Goal: Task Accomplishment & Management: Use online tool/utility

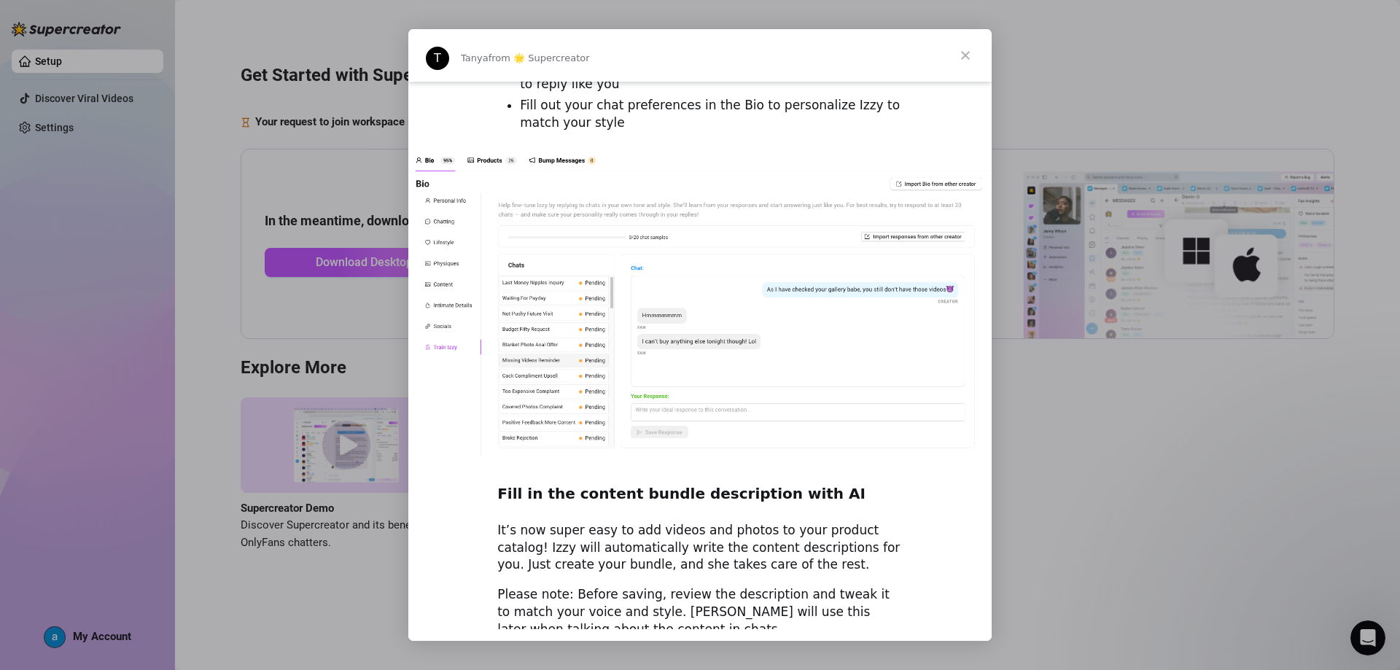
scroll to position [1872, 0]
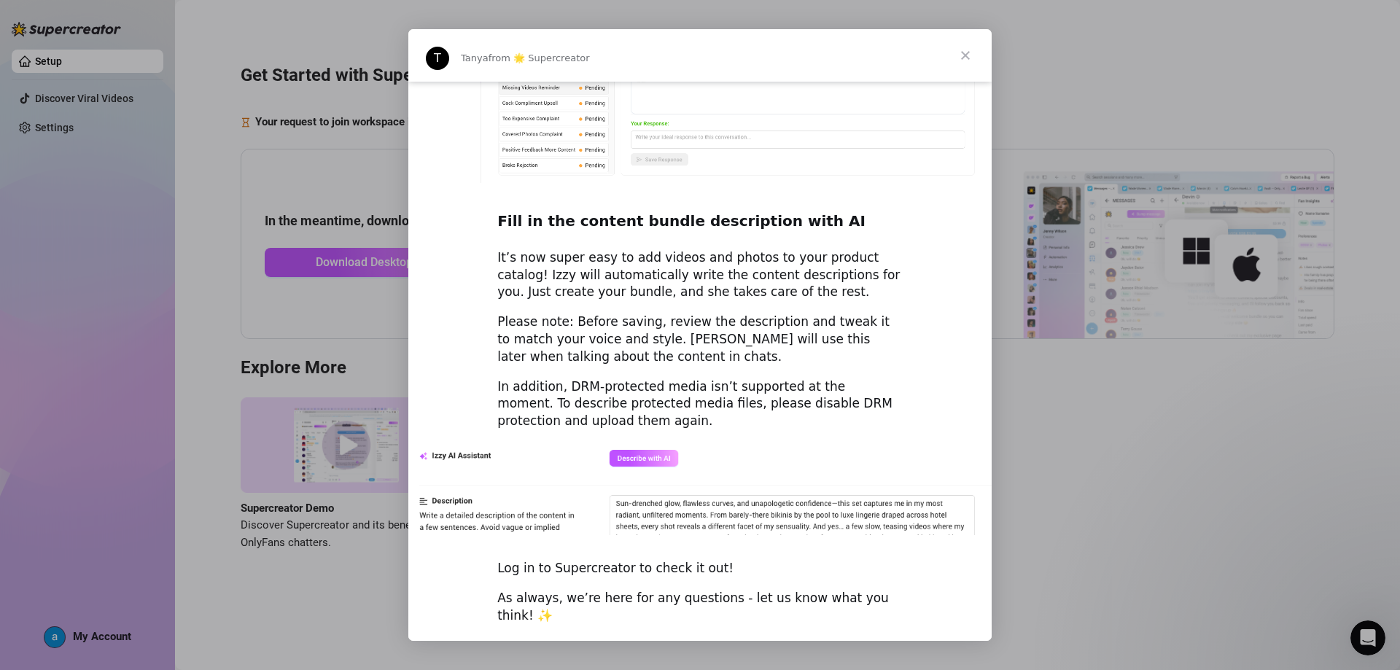
click at [966, 58] on span "Close" at bounding box center [965, 55] width 53 height 53
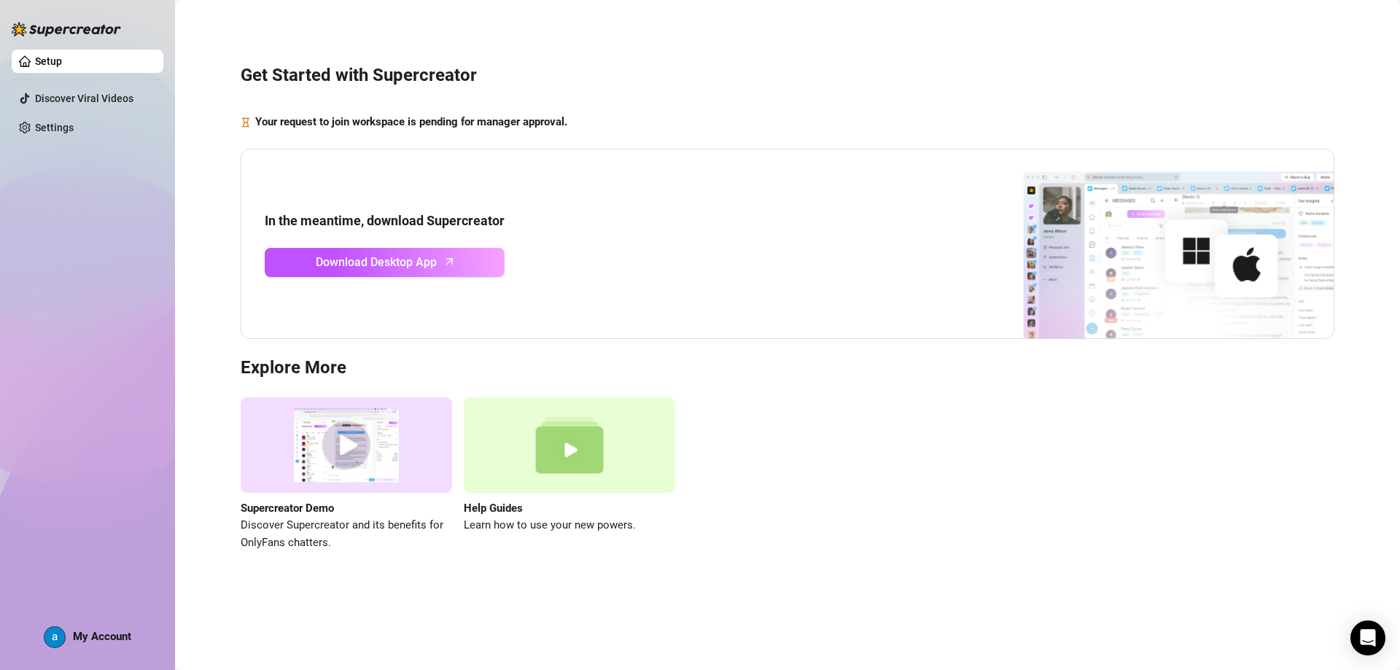
click at [862, 57] on div "Get Started with Supercreator Your request to join workspace is pending for man…" at bounding box center [788, 299] width 1196 height 578
click at [343, 273] on link "Download Desktop App" at bounding box center [385, 262] width 240 height 29
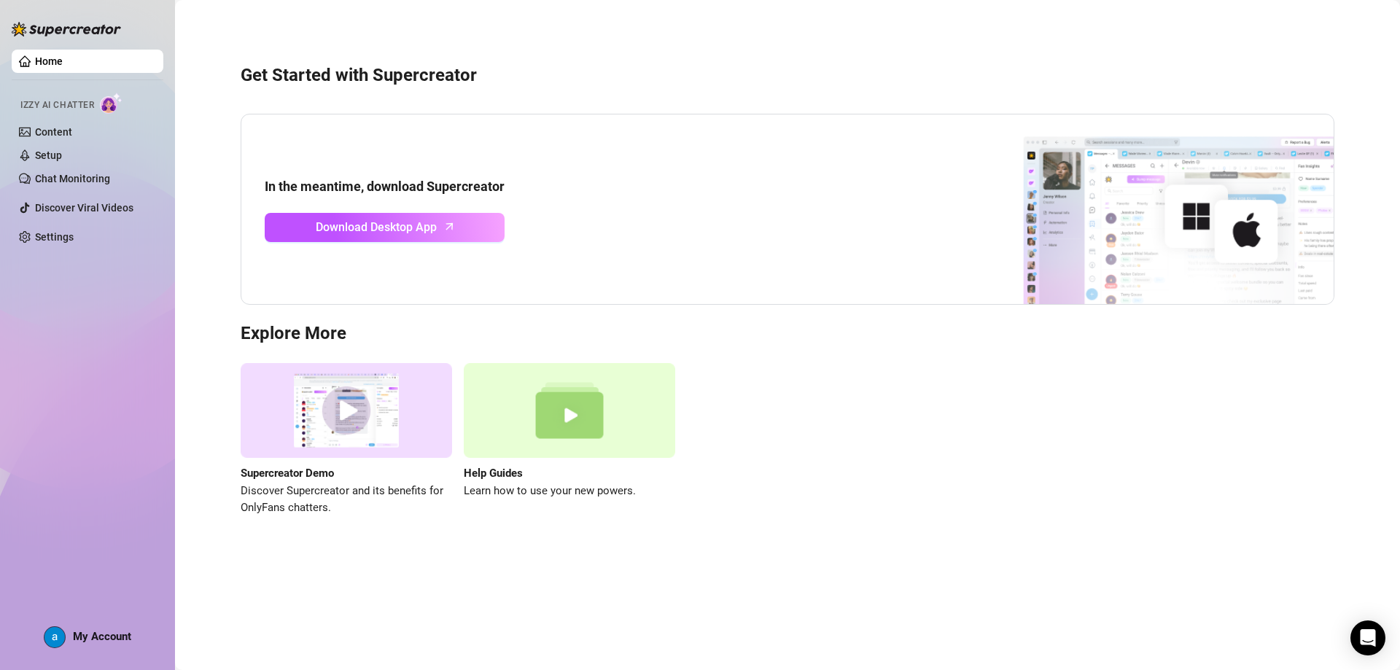
click at [63, 56] on link "Home" at bounding box center [49, 61] width 28 height 12
click at [72, 136] on link "Content" at bounding box center [53, 132] width 37 height 12
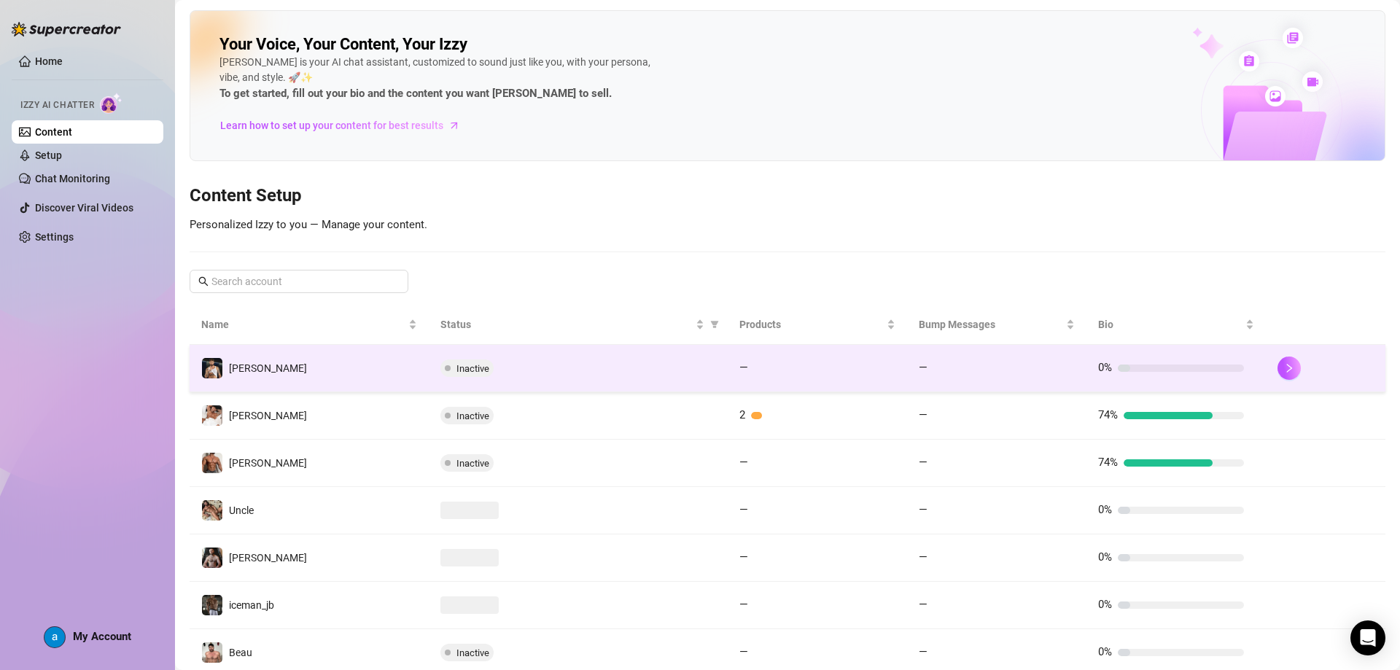
click at [480, 363] on span "Inactive" at bounding box center [473, 368] width 33 height 11
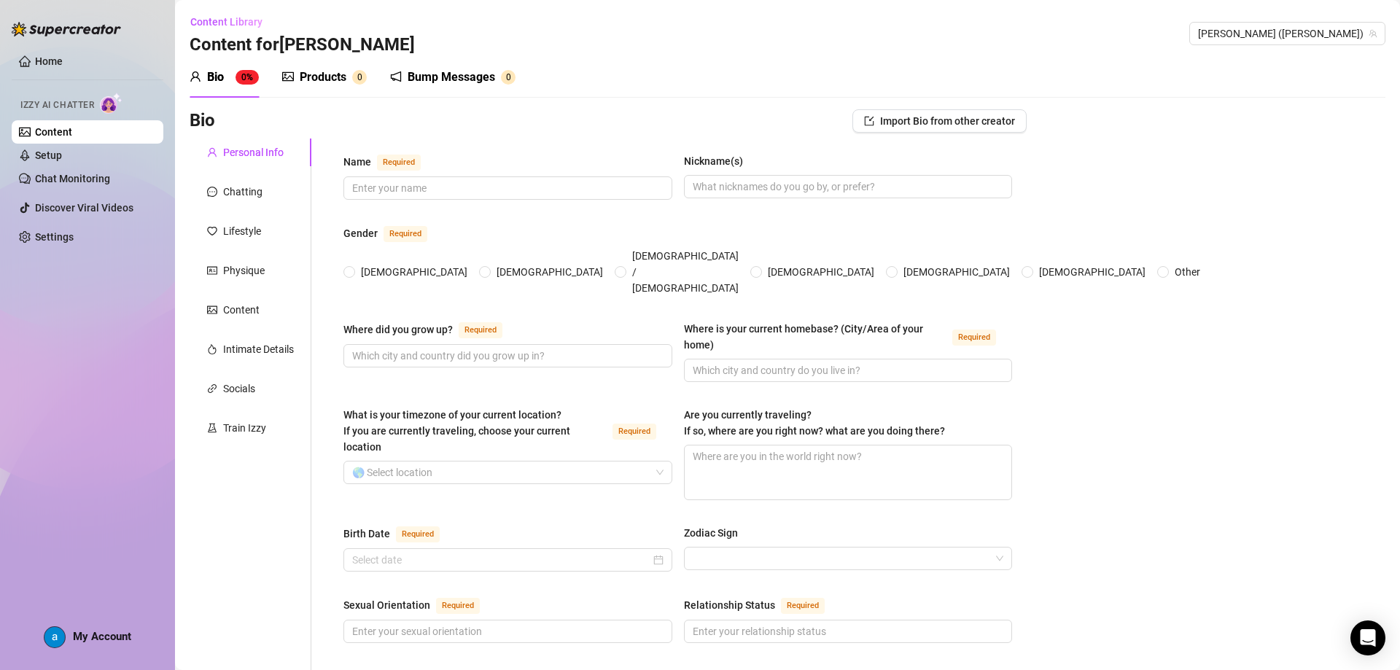
click at [63, 128] on link "Content" at bounding box center [53, 132] width 37 height 12
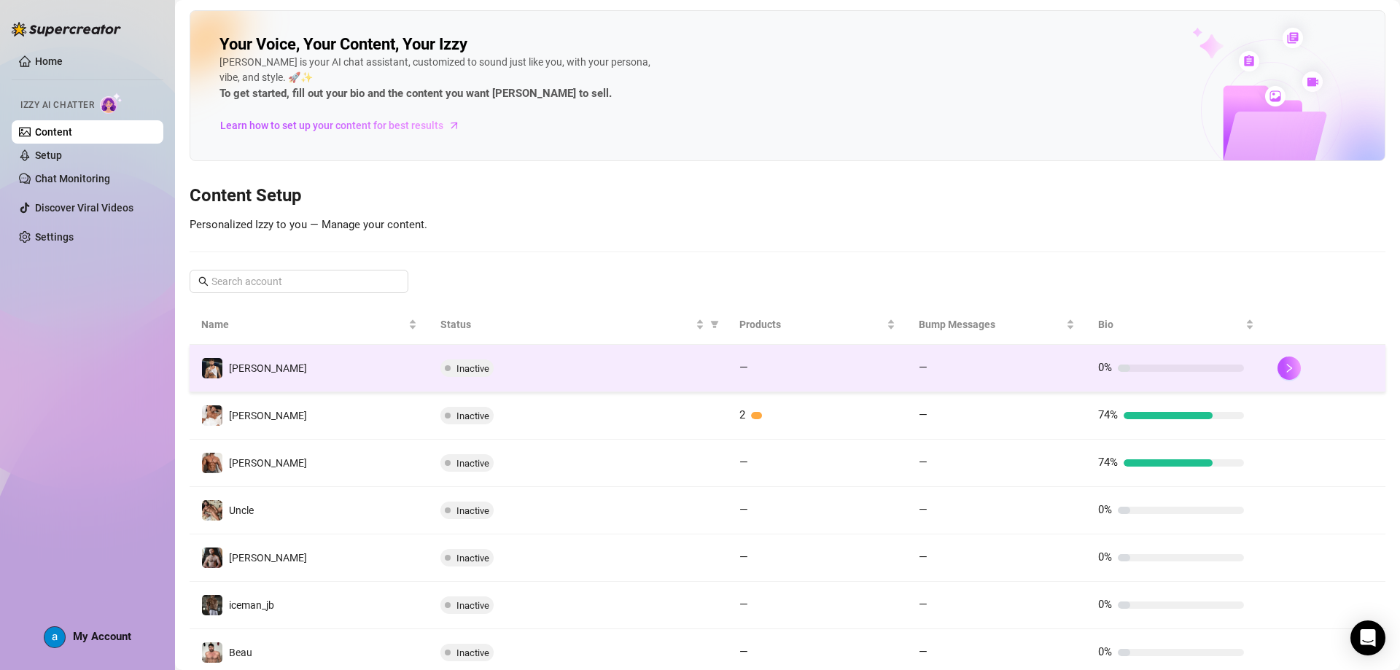
click at [578, 373] on div "Inactive" at bounding box center [579, 369] width 276 height 18
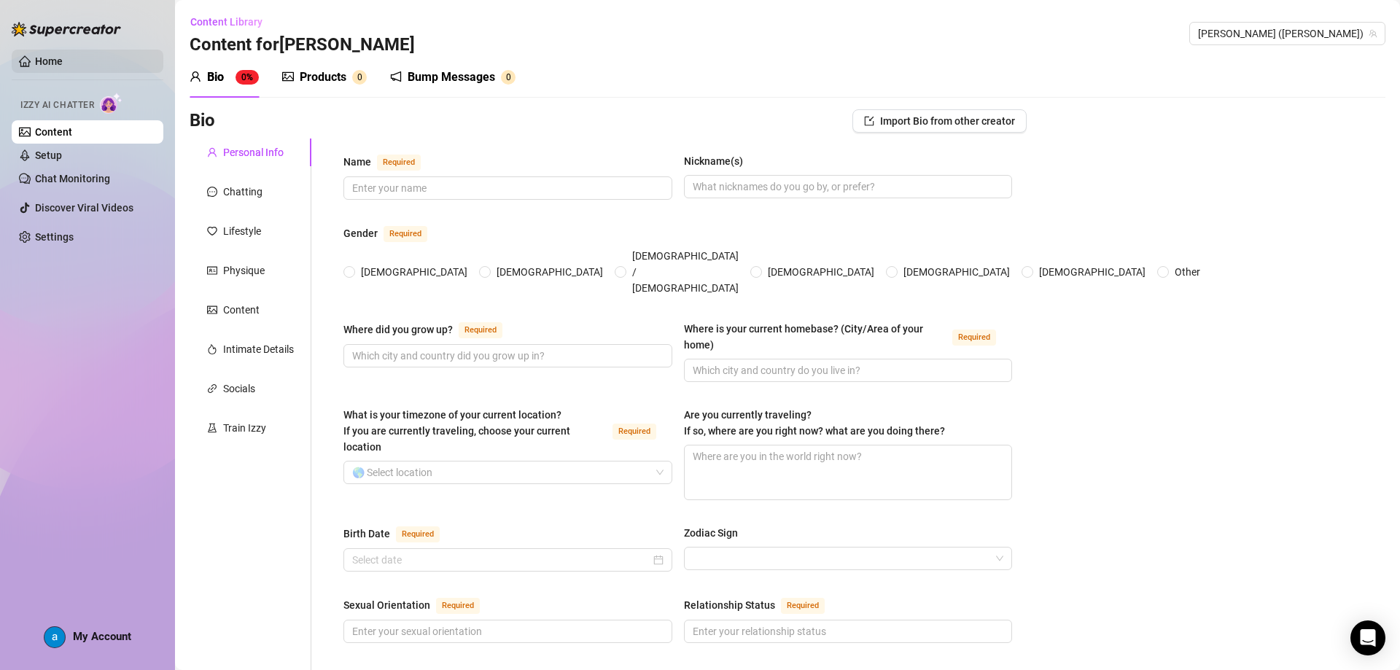
click at [57, 67] on link "Home" at bounding box center [49, 61] width 28 height 12
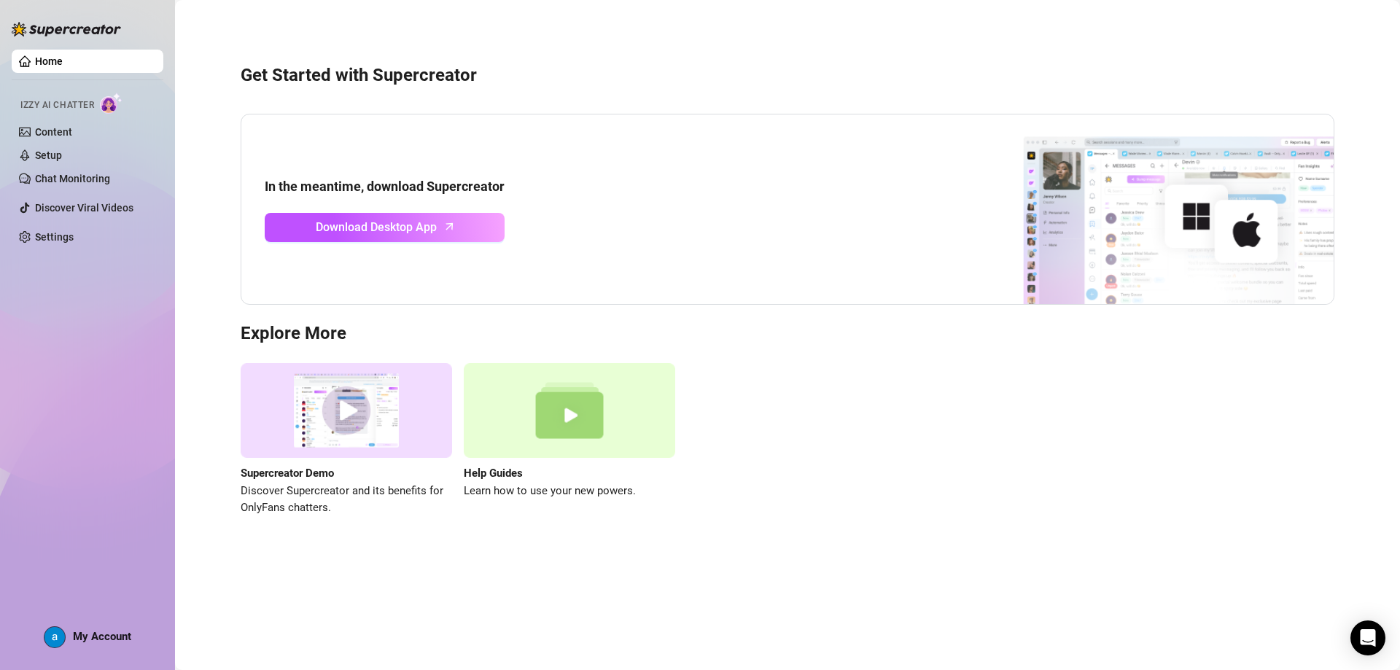
click at [111, 651] on div "Home Izzy AI Chatter Content Setup Chat Monitoring Discover Viral Videos Settin…" at bounding box center [88, 328] width 152 height 657
click at [110, 644] on div "My Account" at bounding box center [88, 638] width 88 height 22
click at [79, 208] on link "Discover Viral Videos" at bounding box center [84, 208] width 98 height 12
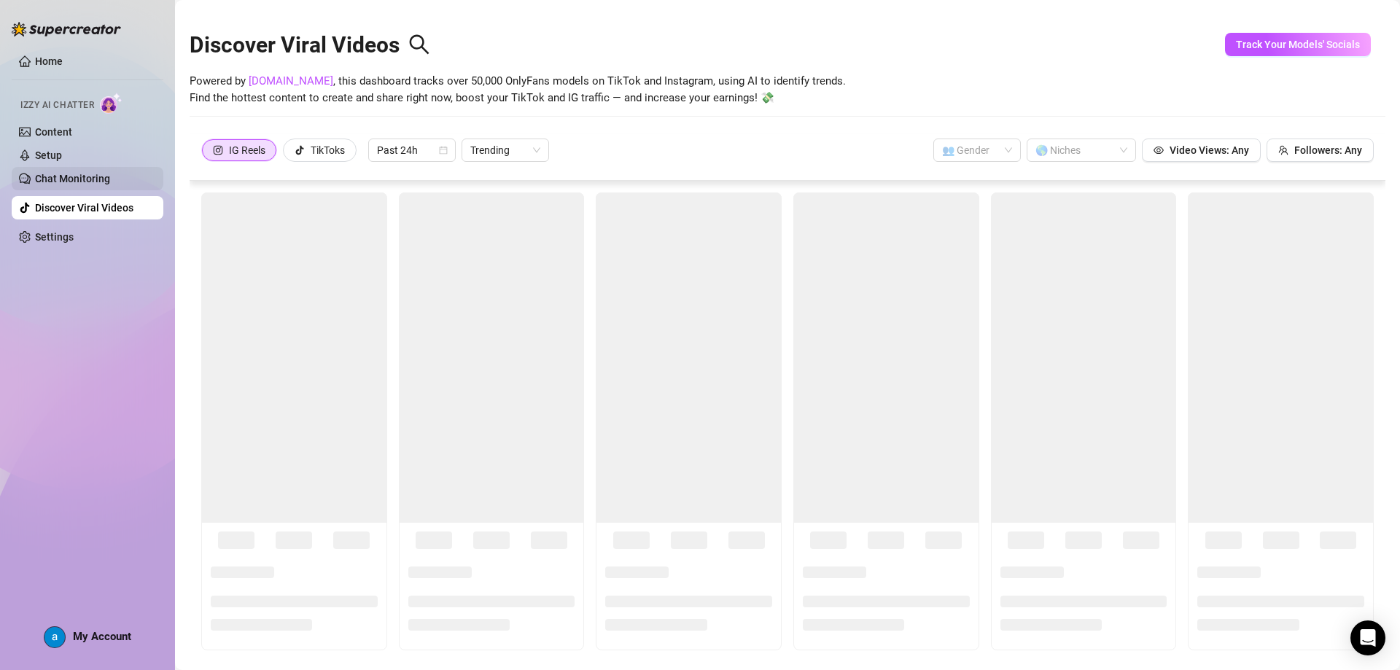
click at [83, 185] on link "Chat Monitoring" at bounding box center [72, 179] width 75 height 12
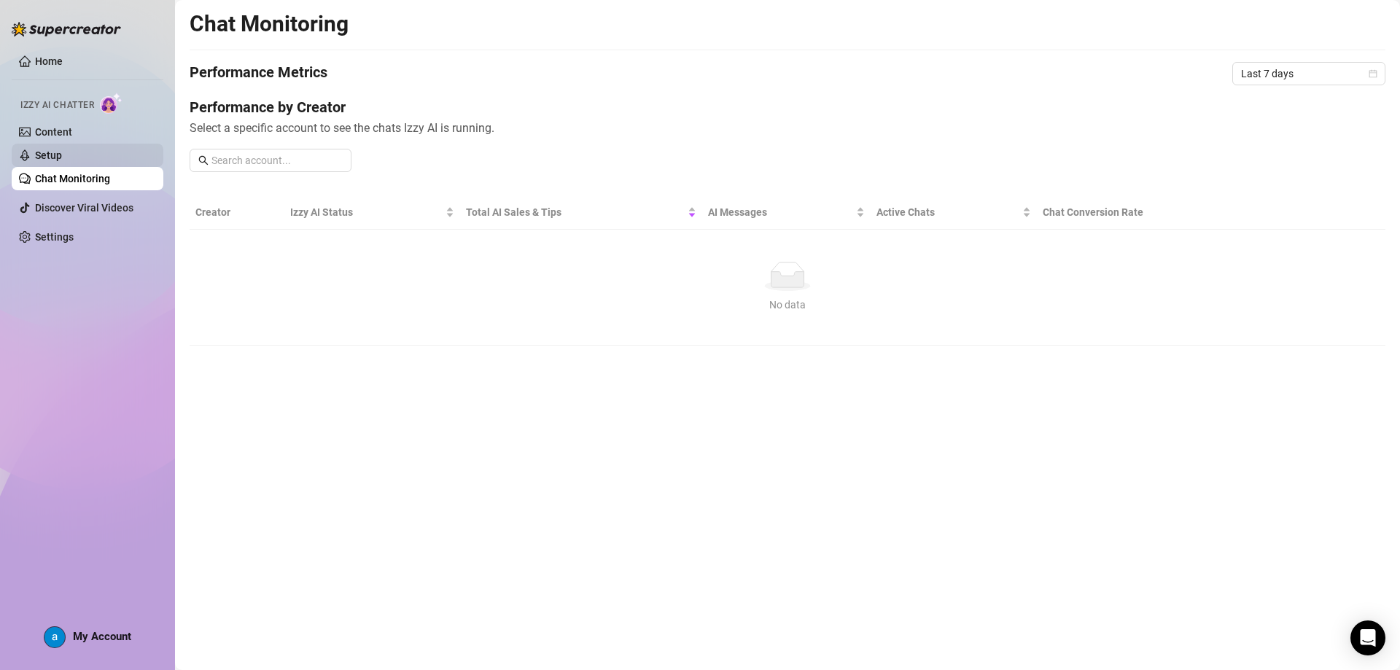
click at [59, 161] on link "Setup" at bounding box center [48, 156] width 27 height 12
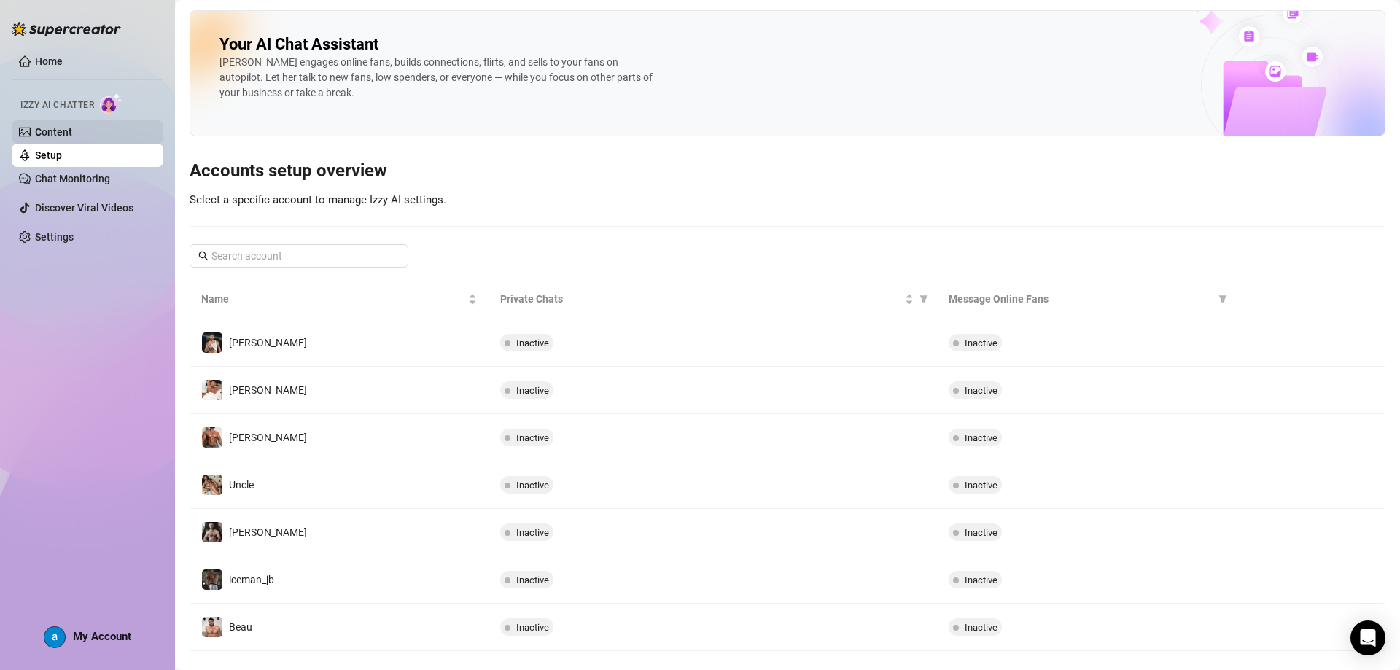
click at [58, 138] on link "Content" at bounding box center [53, 132] width 37 height 12
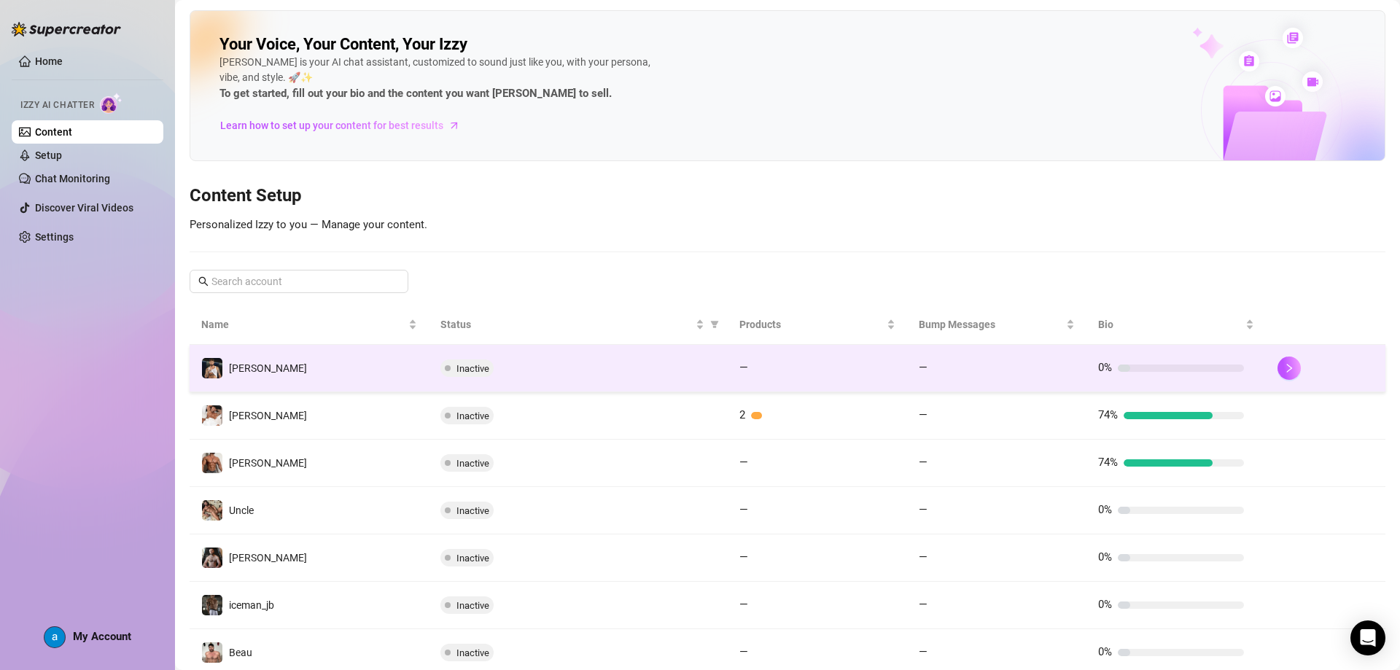
click at [449, 372] on span "Inactive" at bounding box center [467, 369] width 53 height 18
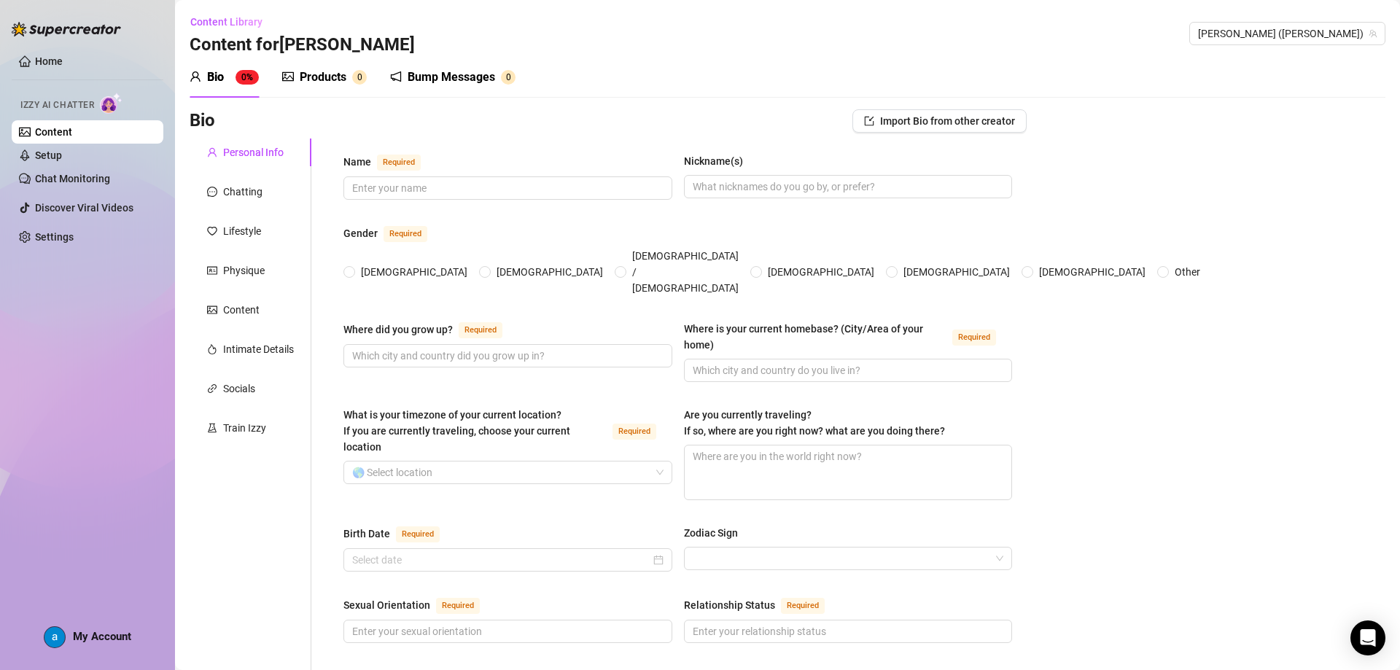
click at [72, 136] on link "Content" at bounding box center [53, 132] width 37 height 12
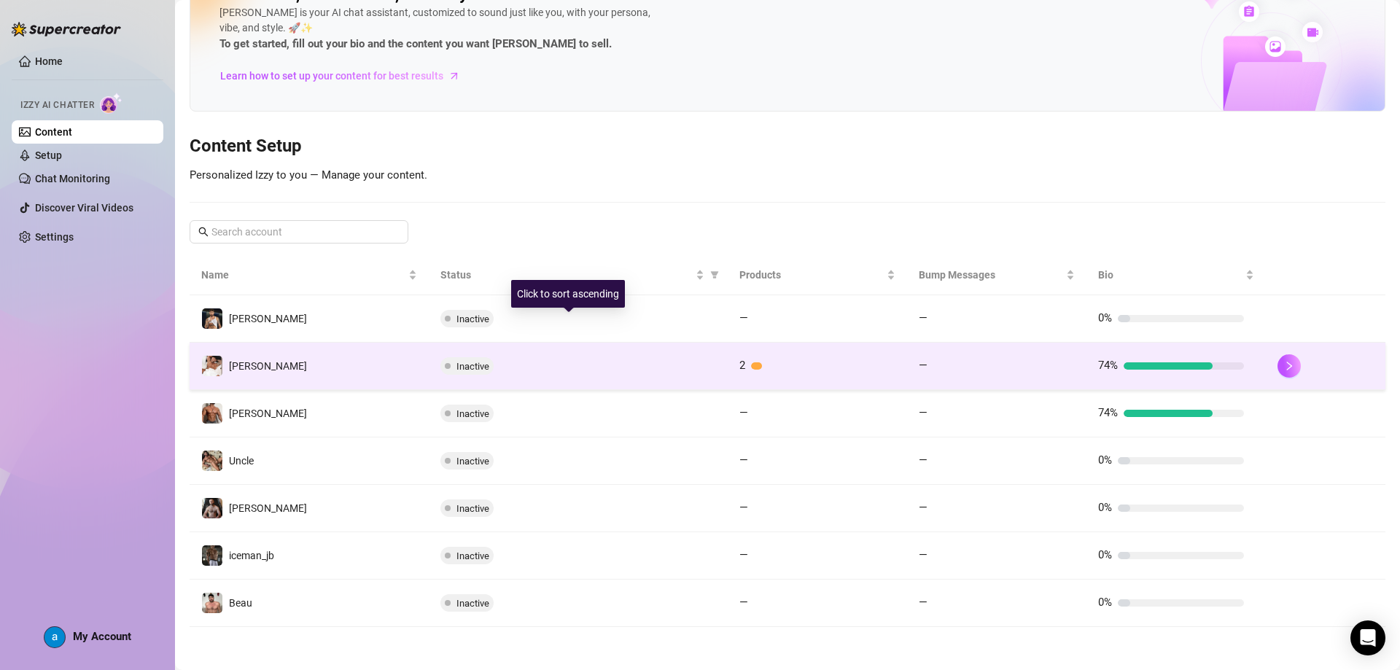
scroll to position [50, 0]
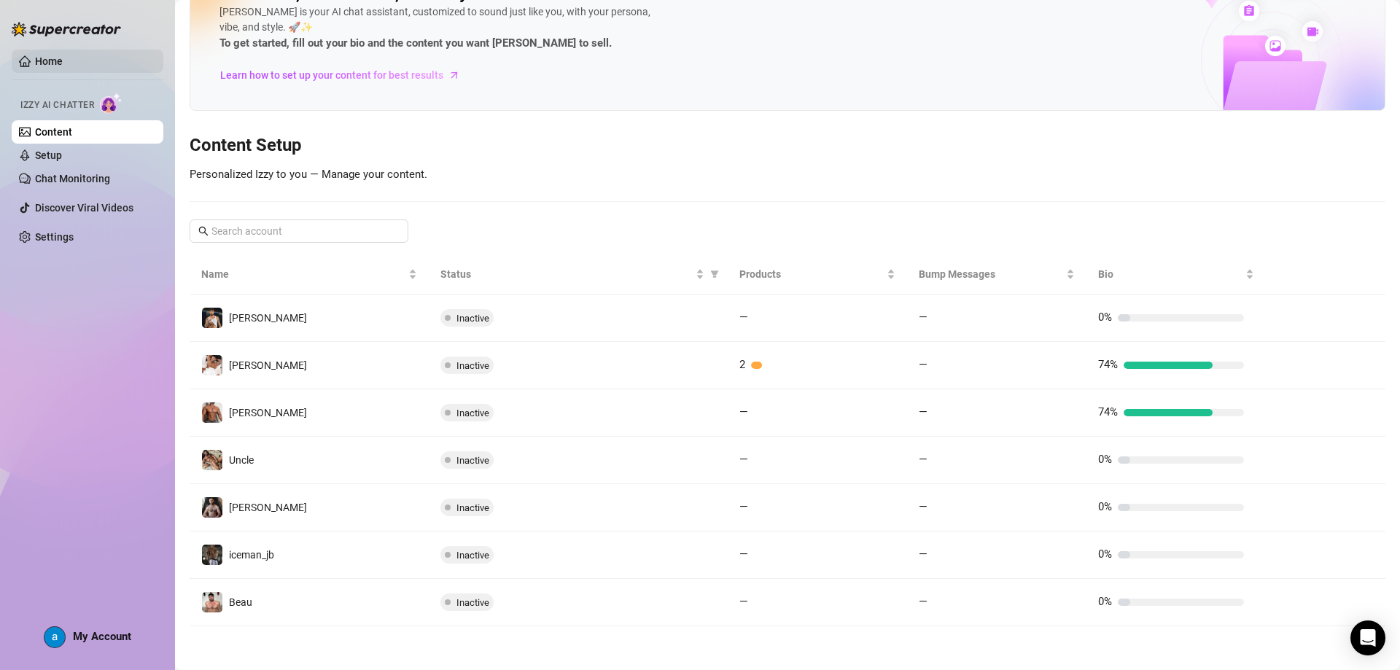
click at [63, 65] on link "Home" at bounding box center [49, 61] width 28 height 12
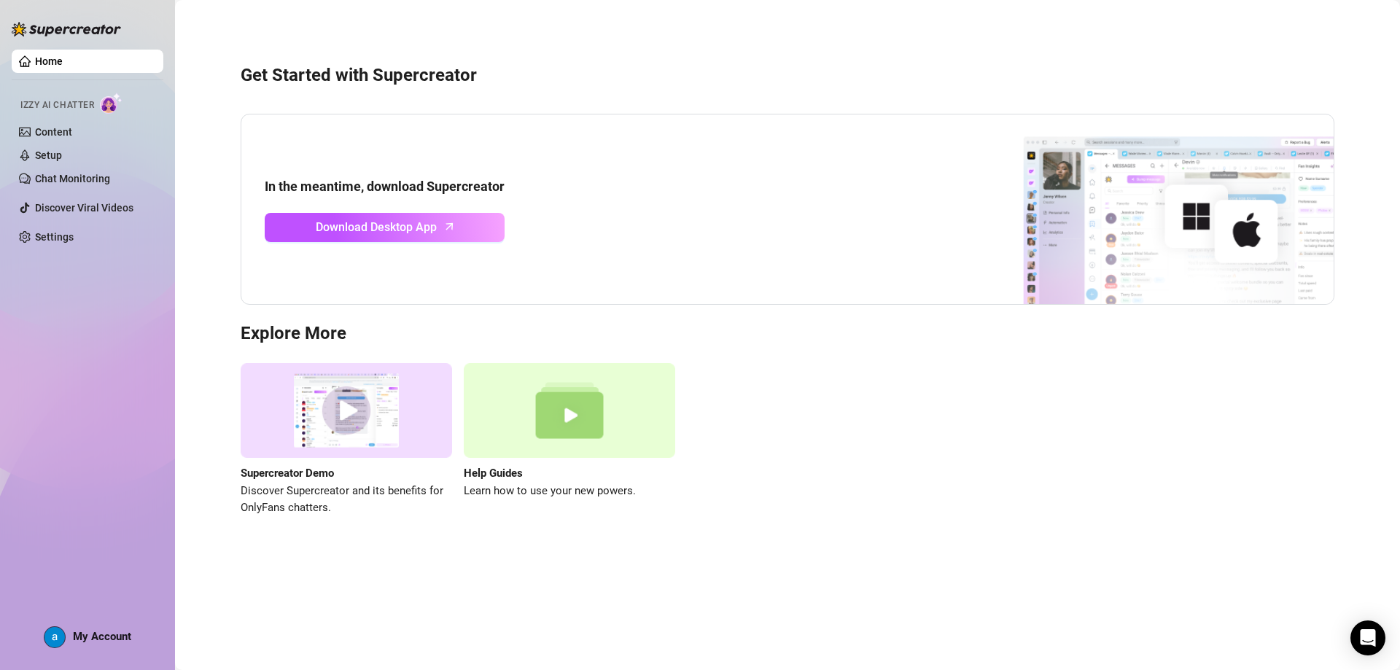
click at [98, 100] on div "Izzy AI Chatter" at bounding box center [85, 103] width 131 height 21
click at [123, 108] on img at bounding box center [111, 103] width 23 height 21
click at [112, 102] on img at bounding box center [111, 103] width 23 height 21
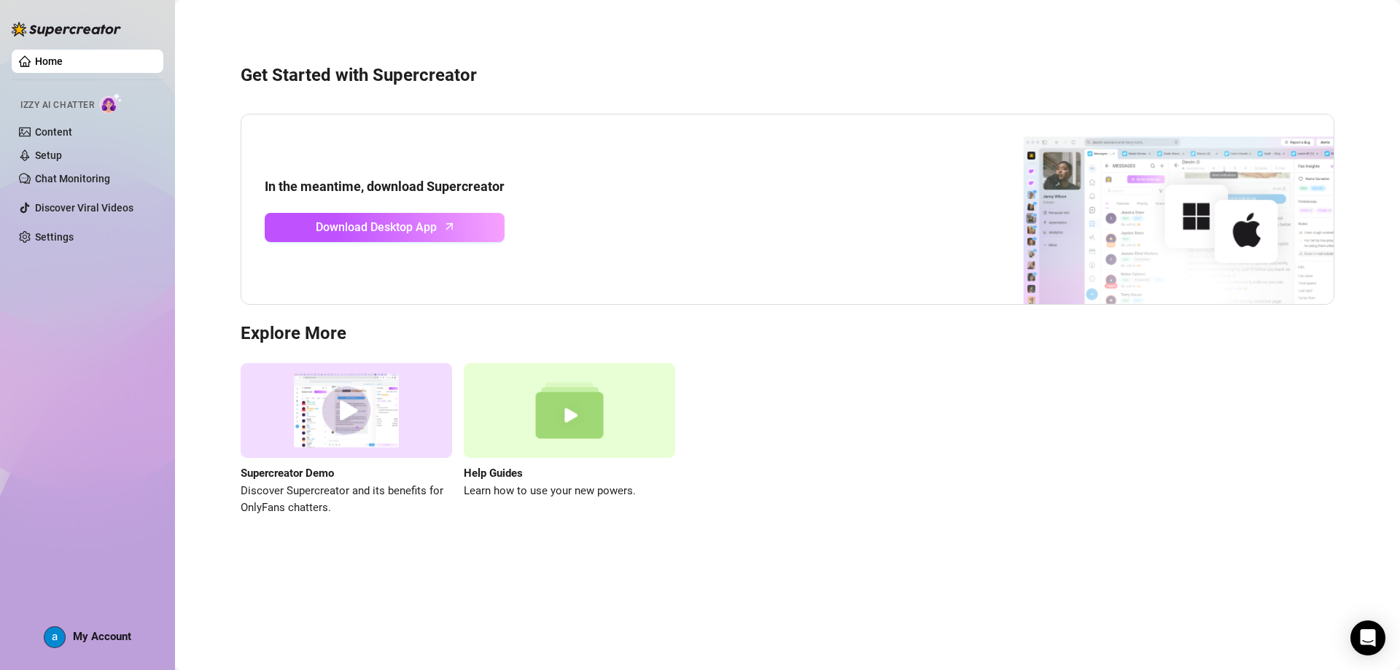
click at [112, 102] on img at bounding box center [111, 103] width 23 height 21
click at [120, 102] on img at bounding box center [111, 103] width 23 height 21
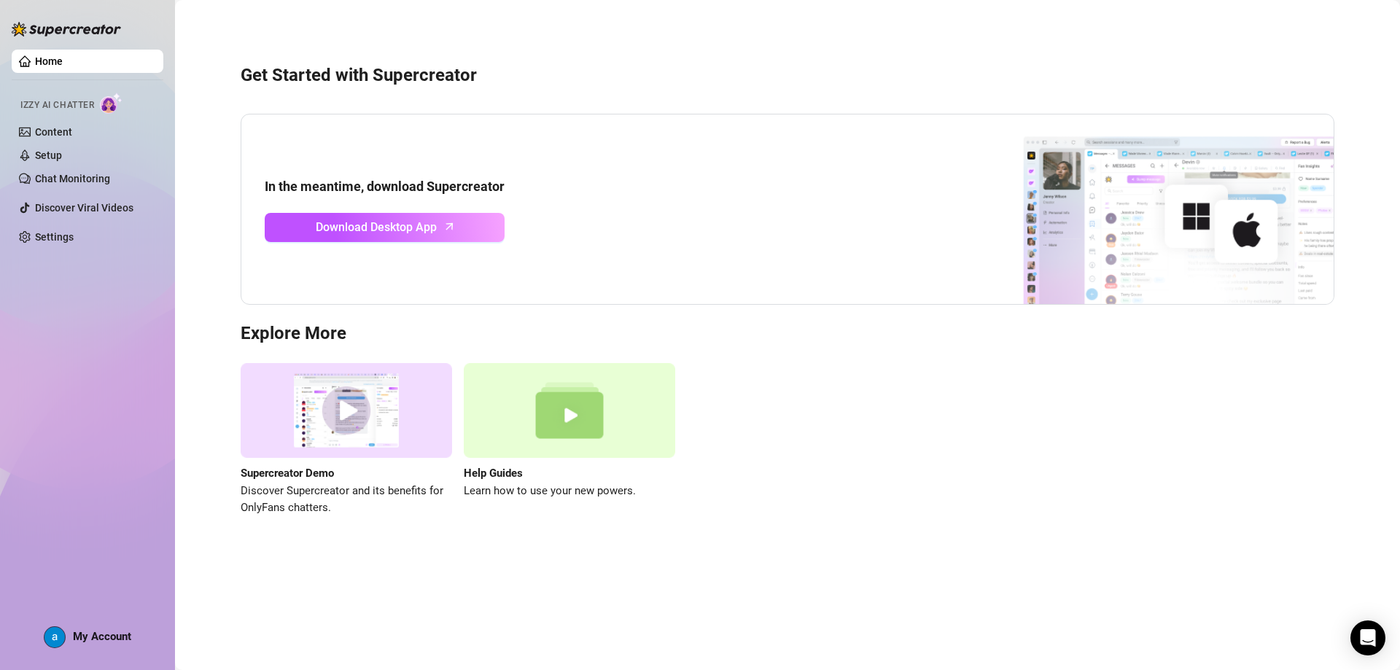
click at [120, 102] on img at bounding box center [111, 103] width 23 height 21
click at [107, 102] on img at bounding box center [111, 103] width 23 height 21
click at [72, 105] on span "Izzy AI Chatter" at bounding box center [57, 105] width 74 height 14
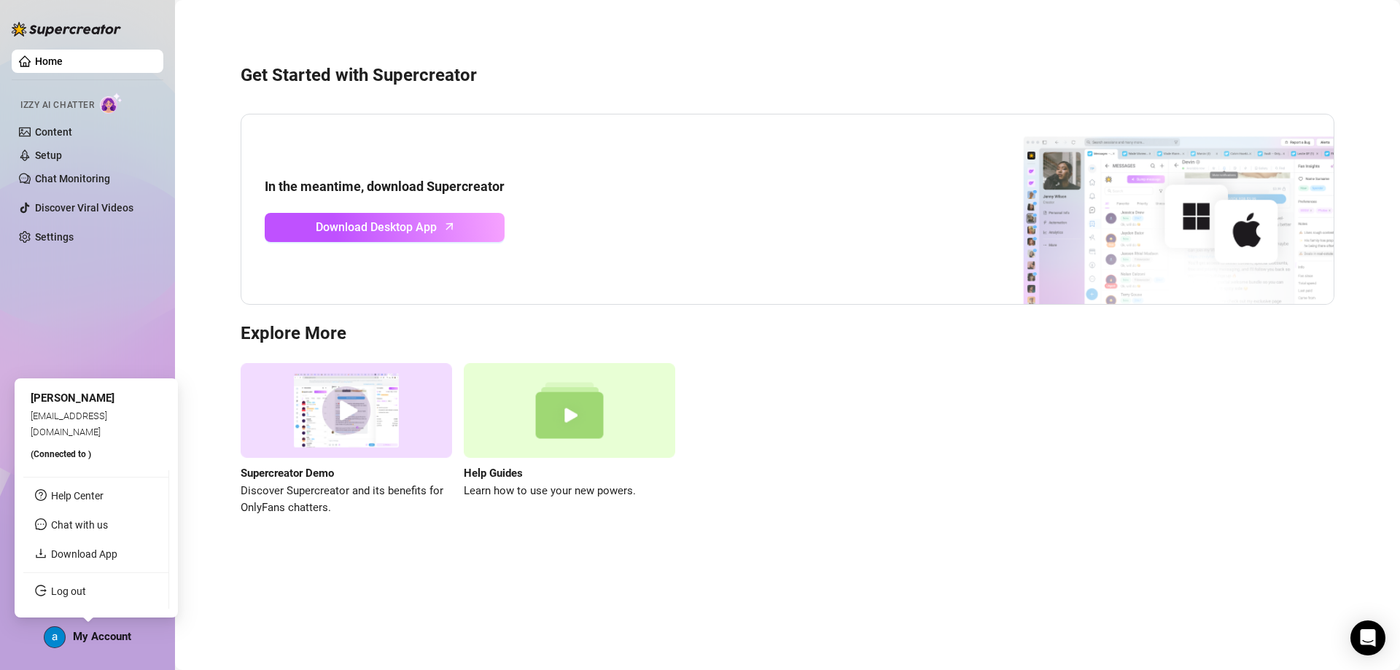
click at [97, 640] on span "My Account" at bounding box center [102, 636] width 58 height 13
click at [165, 296] on aside "Home Izzy AI Chatter Content Setup Chat Monitoring Discover Viral Videos Settin…" at bounding box center [87, 335] width 175 height 670
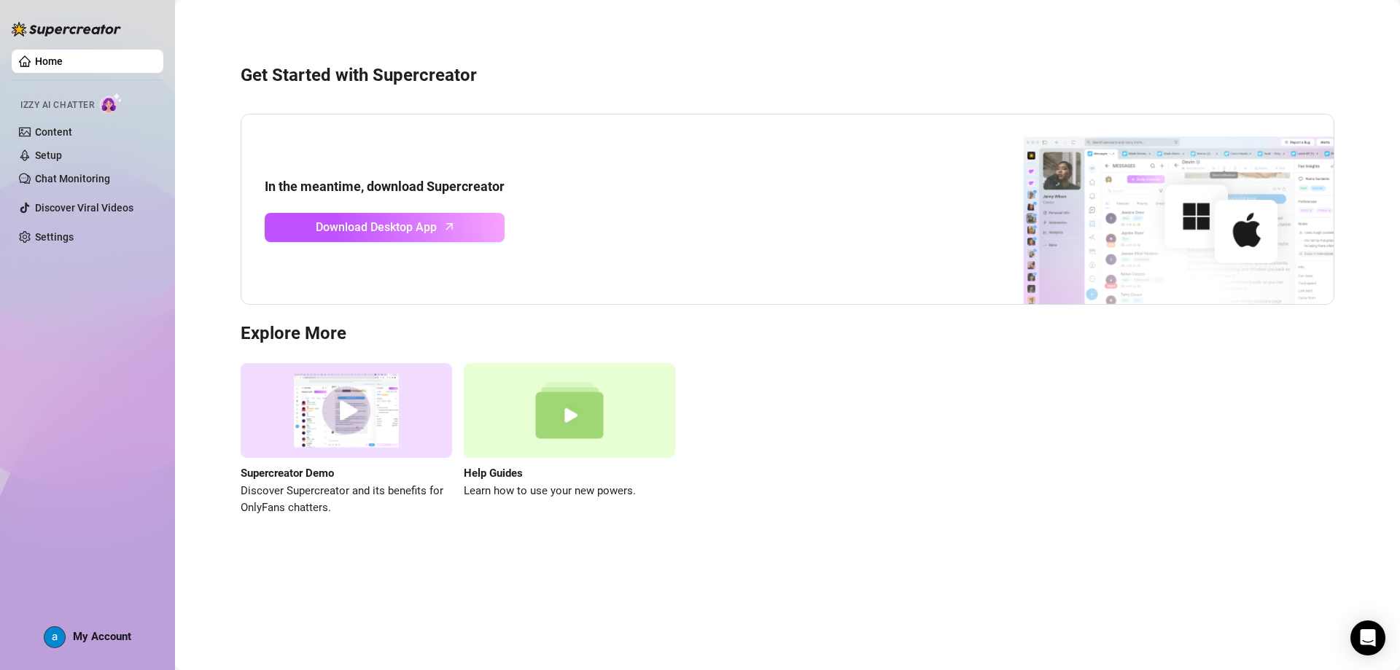
click at [102, 108] on img at bounding box center [111, 103] width 23 height 21
click at [103, 108] on img at bounding box center [111, 103] width 23 height 21
click at [91, 106] on span "Izzy AI Chatter" at bounding box center [57, 105] width 74 height 14
click at [66, 108] on span "Izzy AI Chatter" at bounding box center [57, 105] width 74 height 14
click at [48, 106] on span "Izzy AI Chatter" at bounding box center [57, 105] width 74 height 14
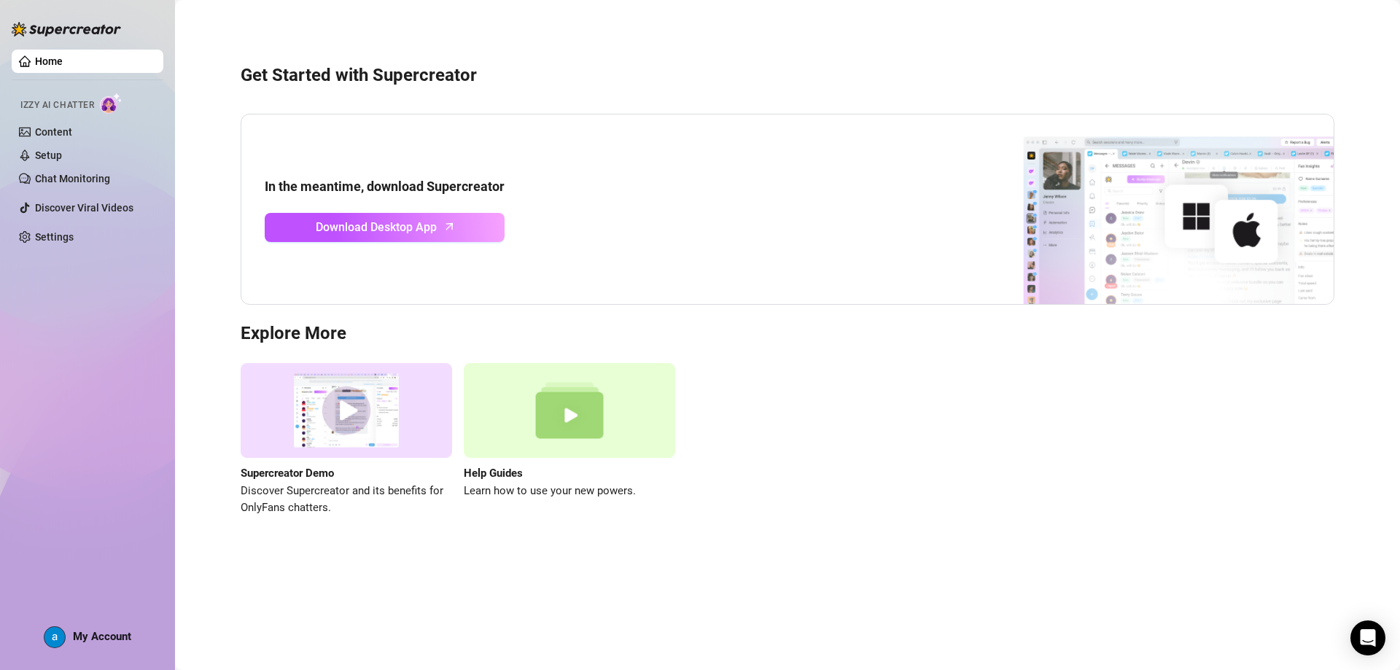
click at [47, 105] on span "Izzy AI Chatter" at bounding box center [57, 105] width 74 height 14
click at [85, 173] on link "Chat Monitoring" at bounding box center [72, 179] width 75 height 12
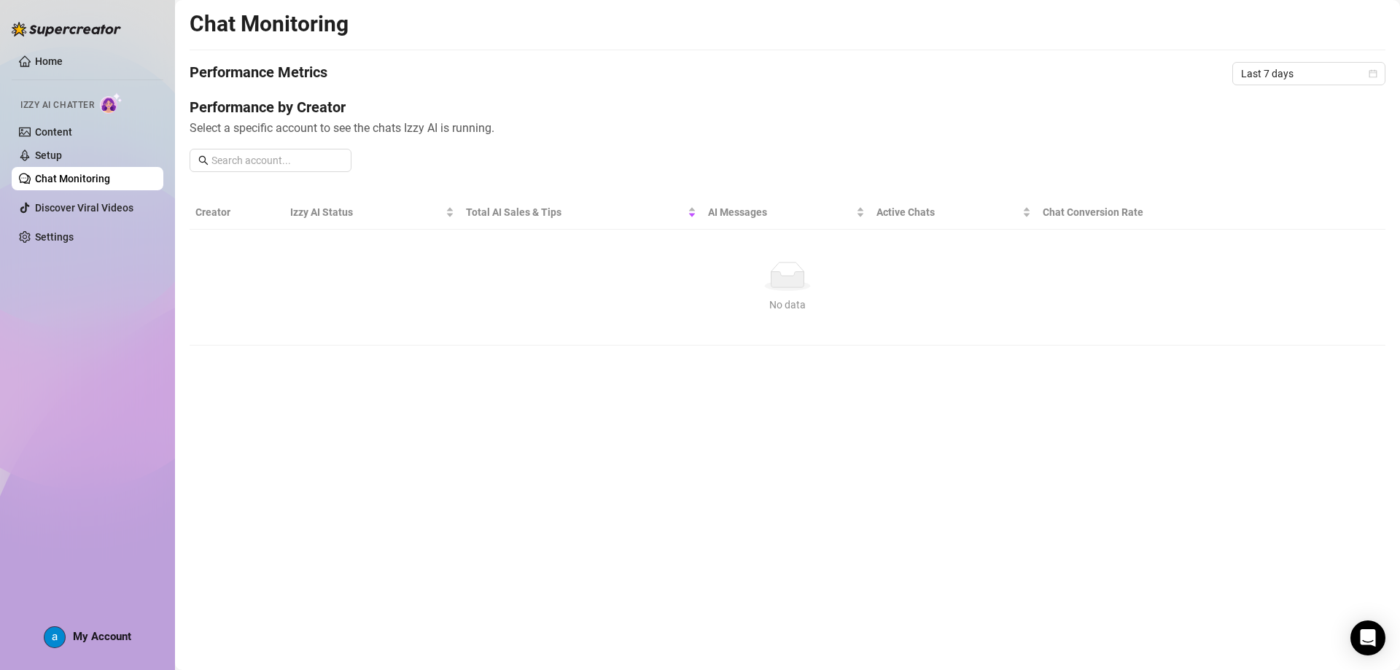
click at [107, 106] on img at bounding box center [111, 103] width 23 height 21
click at [108, 106] on img at bounding box center [111, 103] width 23 height 21
click at [111, 106] on img at bounding box center [111, 103] width 23 height 21
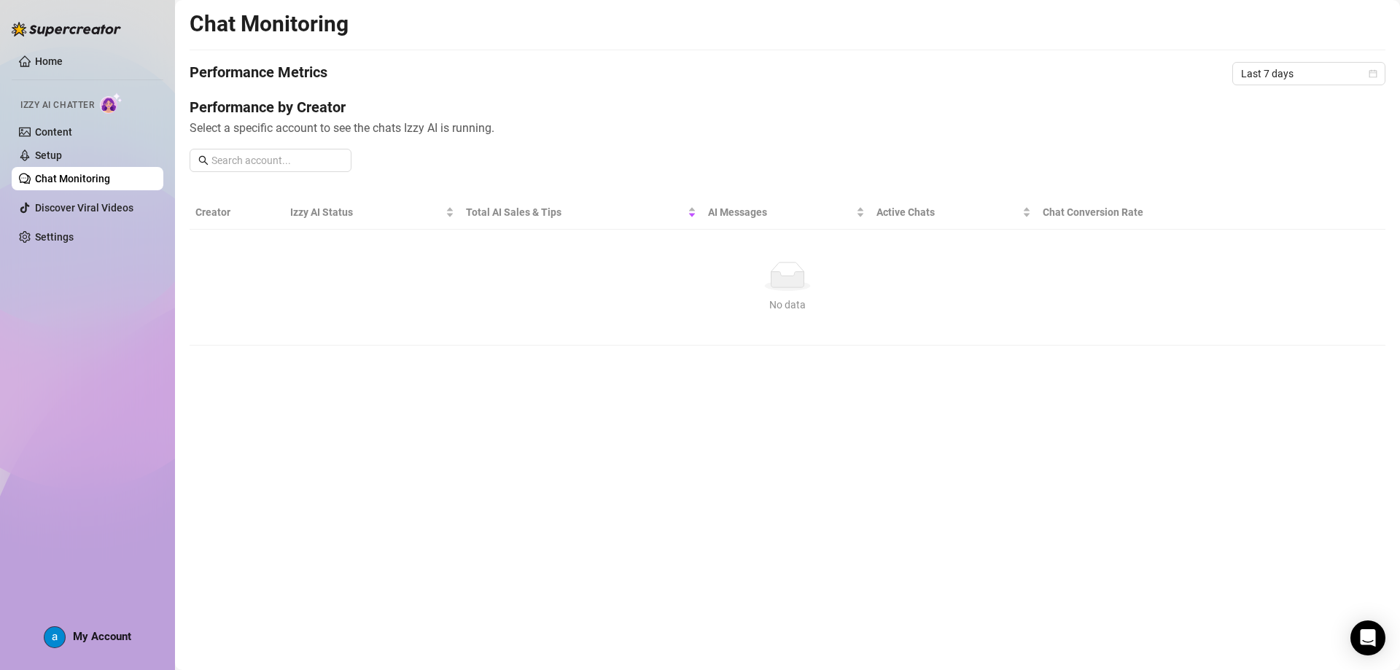
click at [112, 106] on img at bounding box center [111, 103] width 23 height 21
click at [63, 55] on link "Home" at bounding box center [49, 61] width 28 height 12
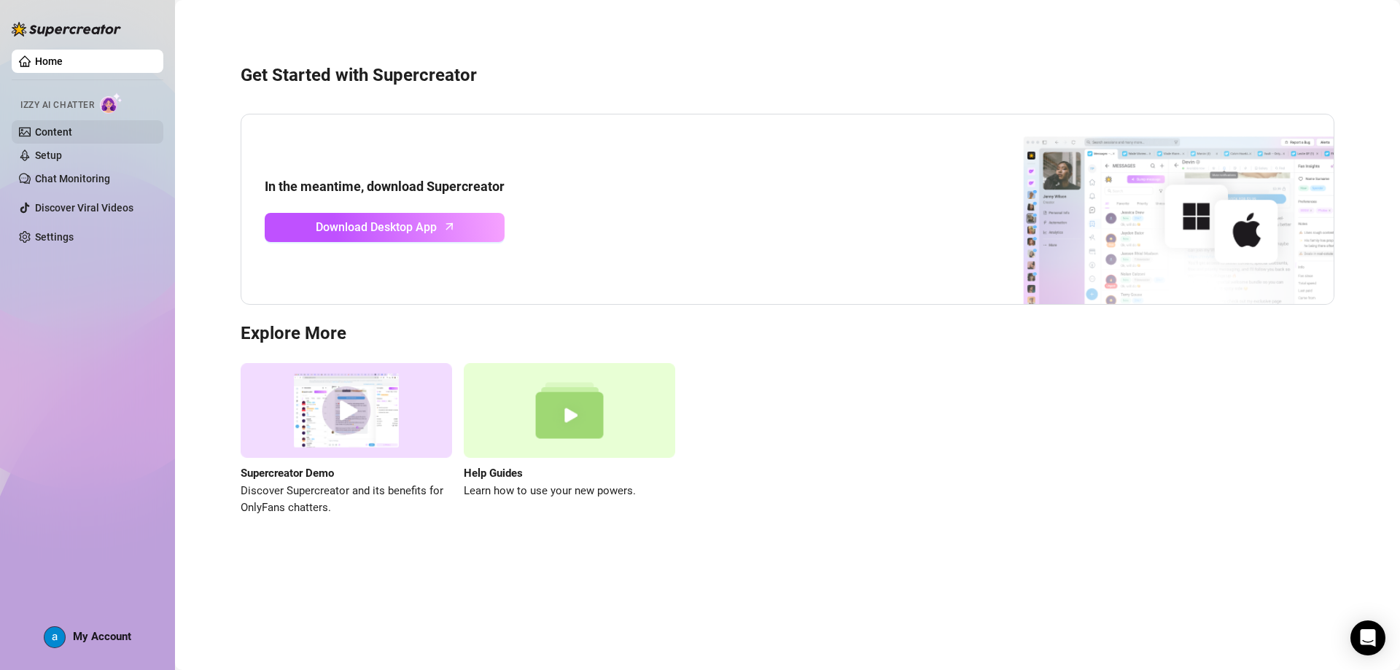
click at [72, 138] on link "Content" at bounding box center [53, 132] width 37 height 12
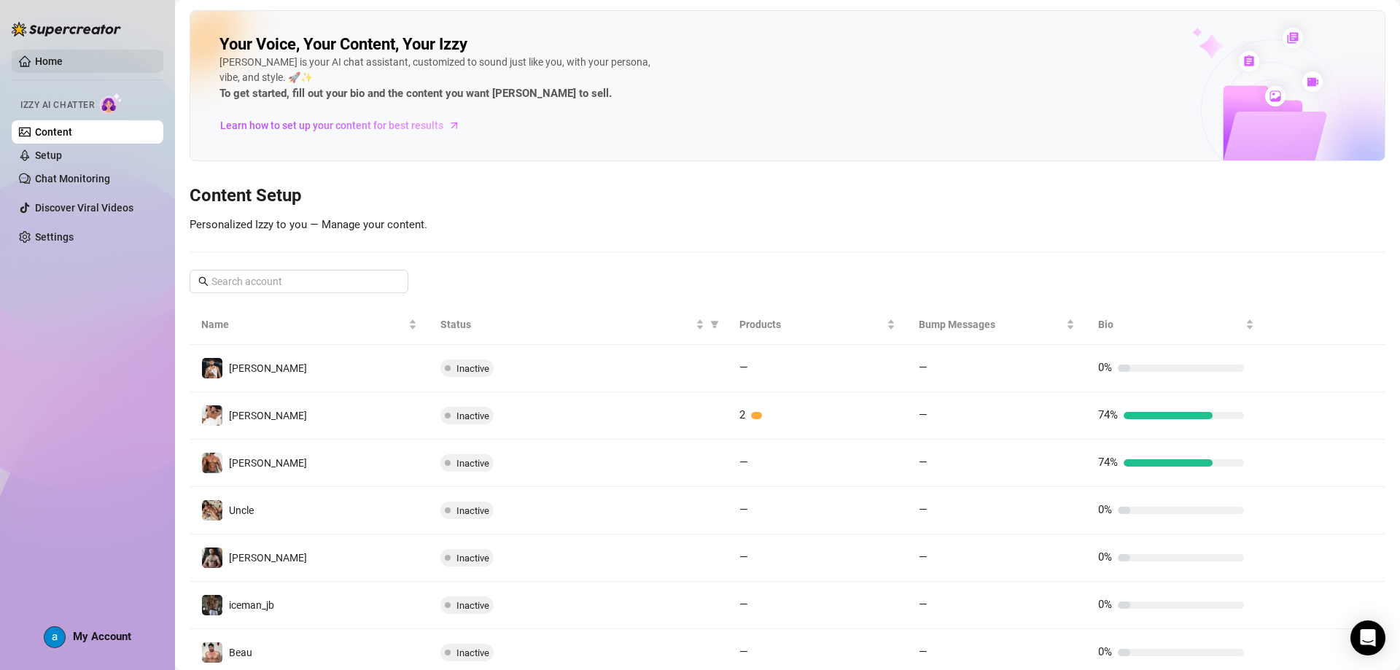
click at [53, 62] on link "Home" at bounding box center [49, 61] width 28 height 12
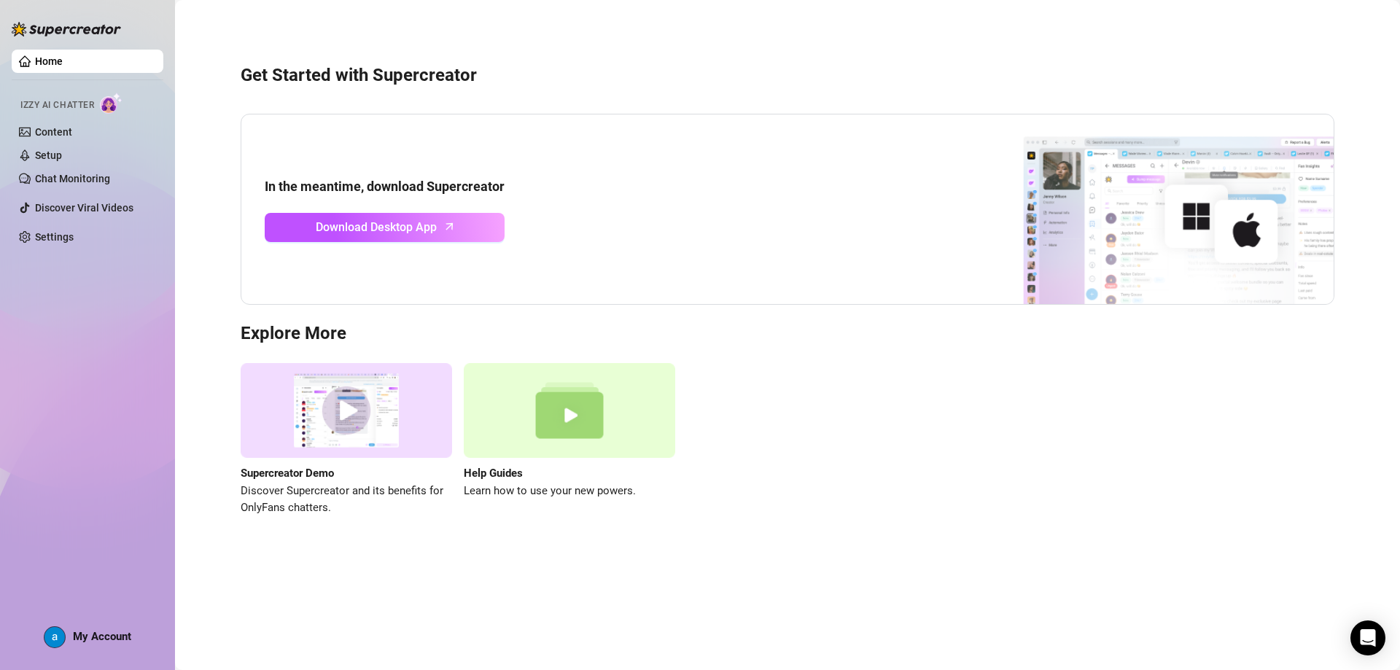
click at [112, 104] on img at bounding box center [111, 103] width 23 height 21
drag, startPoint x: 580, startPoint y: 41, endPoint x: 546, endPoint y: 30, distance: 35.3
click at [580, 41] on div "Get Started with Supercreator In the meantime, download Supercreator Download D…" at bounding box center [788, 281] width 1196 height 543
click at [62, 154] on link "Setup" at bounding box center [48, 156] width 27 height 12
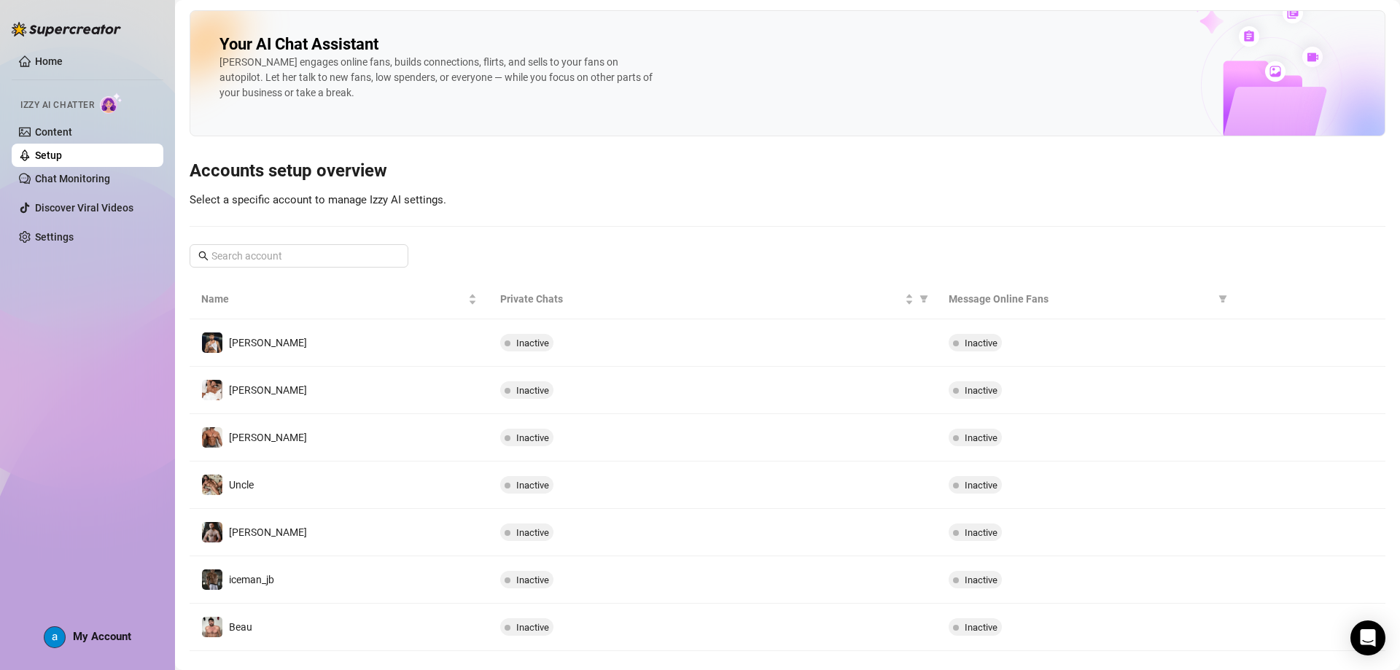
click at [381, 203] on span "Select a specific account to manage Izzy AI settings." at bounding box center [318, 199] width 257 height 13
click at [384, 203] on span "Select a specific account to manage Izzy AI settings." at bounding box center [318, 199] width 257 height 13
click at [417, 198] on span "Select a specific account to manage Izzy AI settings." at bounding box center [318, 199] width 257 height 13
drag, startPoint x: 422, startPoint y: 198, endPoint x: 464, endPoint y: 200, distance: 42.4
click at [464, 200] on div "Your AI Chat Assistant Izzy engages online fans, builds connections, flirts, an…" at bounding box center [788, 330] width 1196 height 641
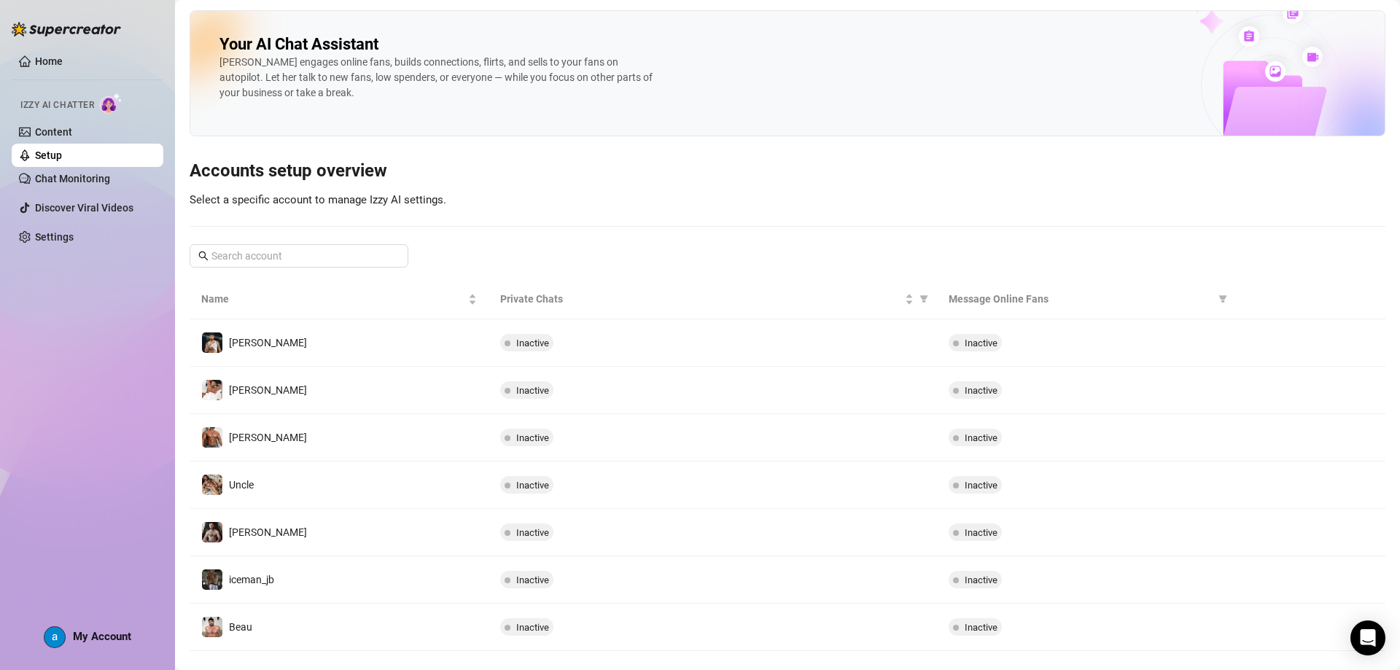
click at [303, 92] on div "Izzy engages online fans, builds connections, flirts, and sells to your fans on…" at bounding box center [439, 78] width 438 height 46
